Goal: Task Accomplishment & Management: Use online tool/utility

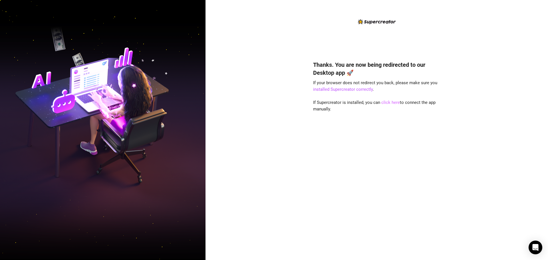
click at [384, 102] on link "click here" at bounding box center [390, 102] width 19 height 5
click at [389, 102] on link "click here" at bounding box center [390, 102] width 19 height 5
click at [390, 101] on link "click here" at bounding box center [390, 102] width 19 height 5
click at [386, 103] on link "click here" at bounding box center [390, 102] width 19 height 5
click at [334, 89] on link "installed Supercreator correctly" at bounding box center [343, 89] width 60 height 5
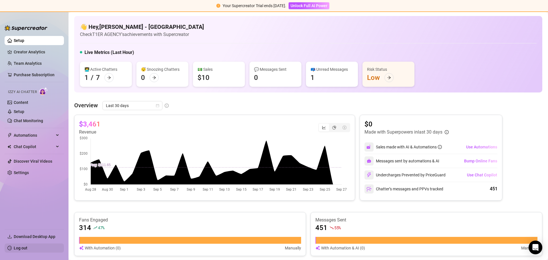
click at [27, 250] on link "Log out" at bounding box center [21, 248] width 14 height 5
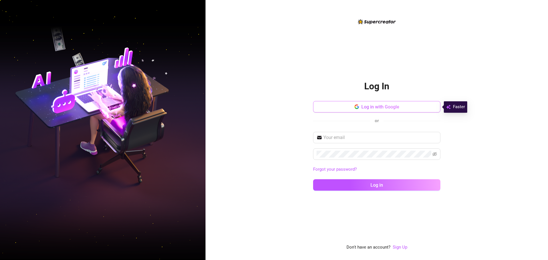
click at [381, 110] on button "Log in with Google" at bounding box center [376, 106] width 127 height 11
click at [329, 259] on div "Log In Log in with Google or Forgot your password? Log in Don't have an account…" at bounding box center [376, 130] width 342 height 260
